Goal: Information Seeking & Learning: Understand process/instructions

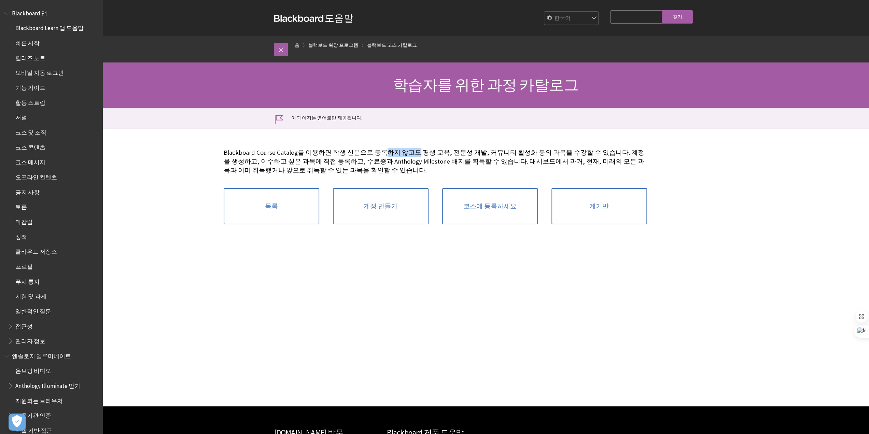
drag, startPoint x: 381, startPoint y: 154, endPoint x: 415, endPoint y: 155, distance: 33.8
click at [415, 155] on font "Blackboard Course Catalog를 이용하면 학생 신분으로 등록하지 않고도 평생 교육, 전문성 개발, 커뮤니티 활성화 등의 과목을…" at bounding box center [434, 162] width 421 height 26
click at [537, 156] on font "Blackboard Course Catalog를 이용하면 학생 신분으로 등록하지 않고도 평생 교육, 전문성 개발, 커뮤니티 활성화 등의 과목을…" at bounding box center [434, 162] width 421 height 26
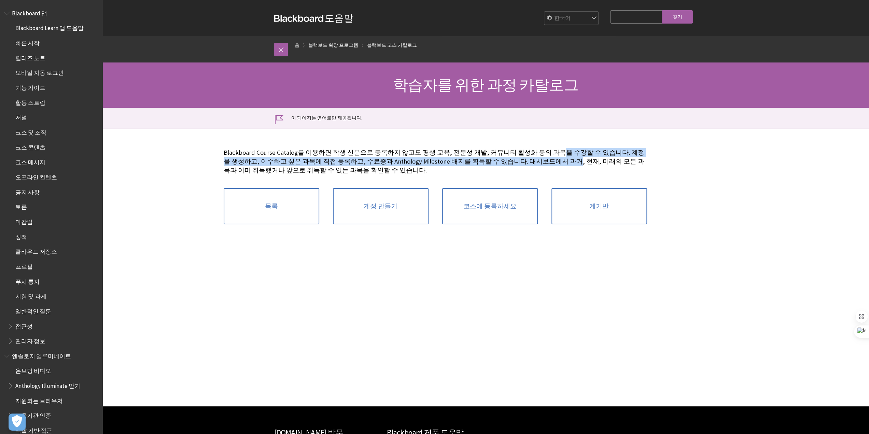
drag, startPoint x: 557, startPoint y: 134, endPoint x: 565, endPoint y: 157, distance: 25.3
click at [565, 157] on div "Blackboard Course Catalog를 이용하면 학생 신분으로 등록하지 않고도 평생 교육, 전문성 개발, 커뮤니티 활성화 등의 과목을…" at bounding box center [435, 189] width 437 height 123
click at [565, 157] on font "Blackboard Course Catalog를 이용하면 학생 신분으로 등록하지 않고도 평생 교육, 전문성 개발, 커뮤니티 활성화 등의 과목을…" at bounding box center [434, 162] width 421 height 26
drag, startPoint x: 552, startPoint y: 144, endPoint x: 469, endPoint y: 198, distance: 99.1
click at [559, 167] on div "Blackboard Course Catalog를 이용하면 학생 신분으로 등록하지 않고도 평생 교육, 전문성 개발, 커뮤니티 활성화 등의 과목을…" at bounding box center [435, 190] width 423 height 96
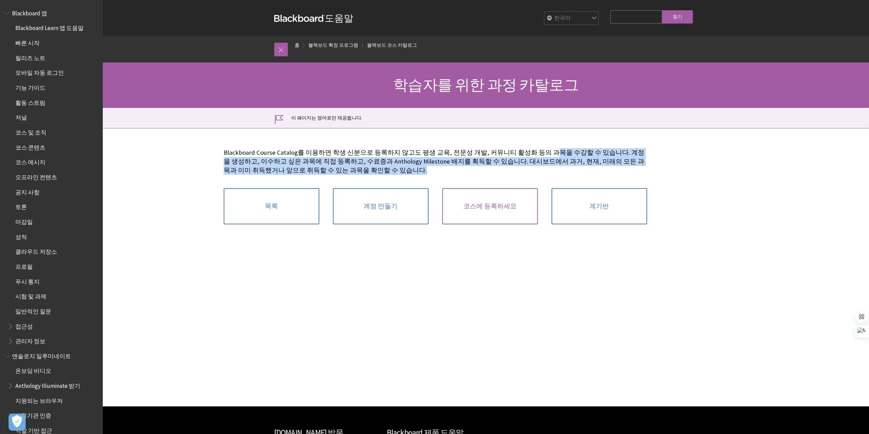
click at [507, 222] on link "코스에 등록하세요" at bounding box center [490, 206] width 96 height 36
click at [497, 200] on link "코스에 등록하세요" at bounding box center [490, 206] width 96 height 36
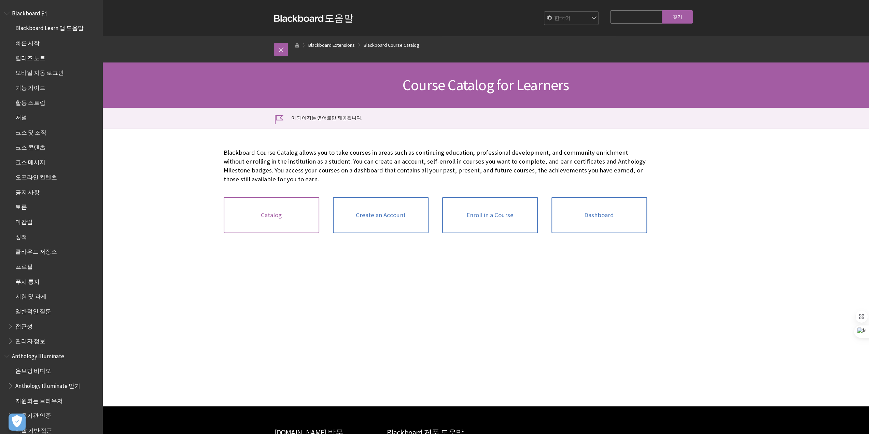
click at [313, 217] on link "Catalog" at bounding box center [272, 215] width 96 height 36
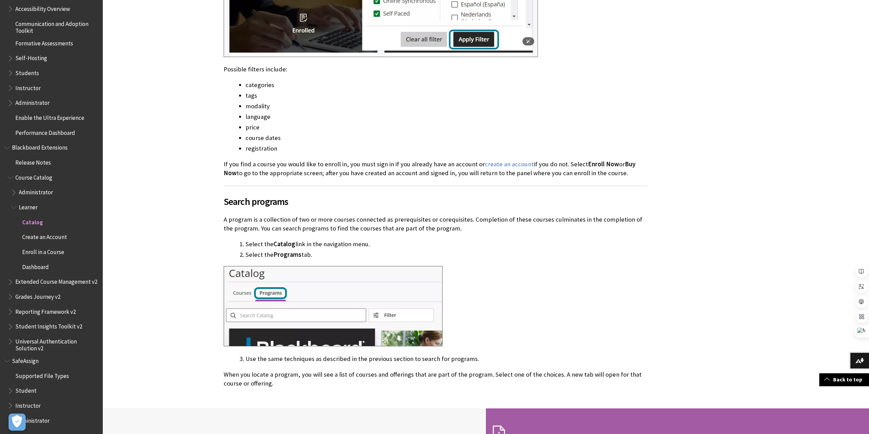
scroll to position [1115, 0]
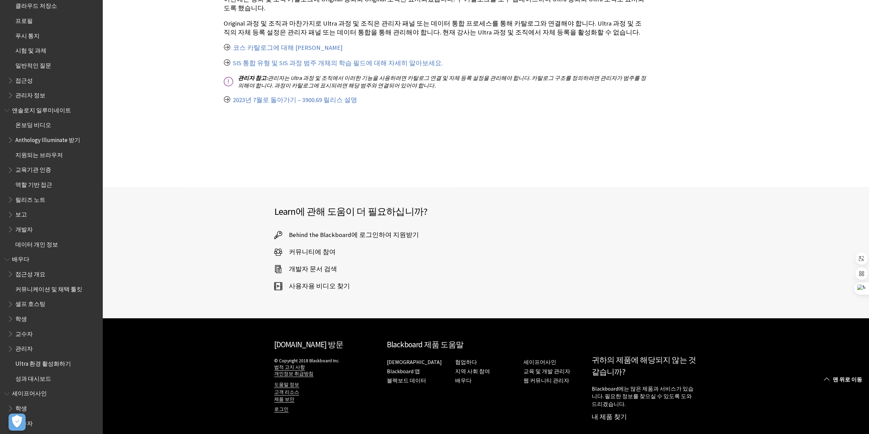
scroll to position [250, 0]
